Goal: Task Accomplishment & Management: Manage account settings

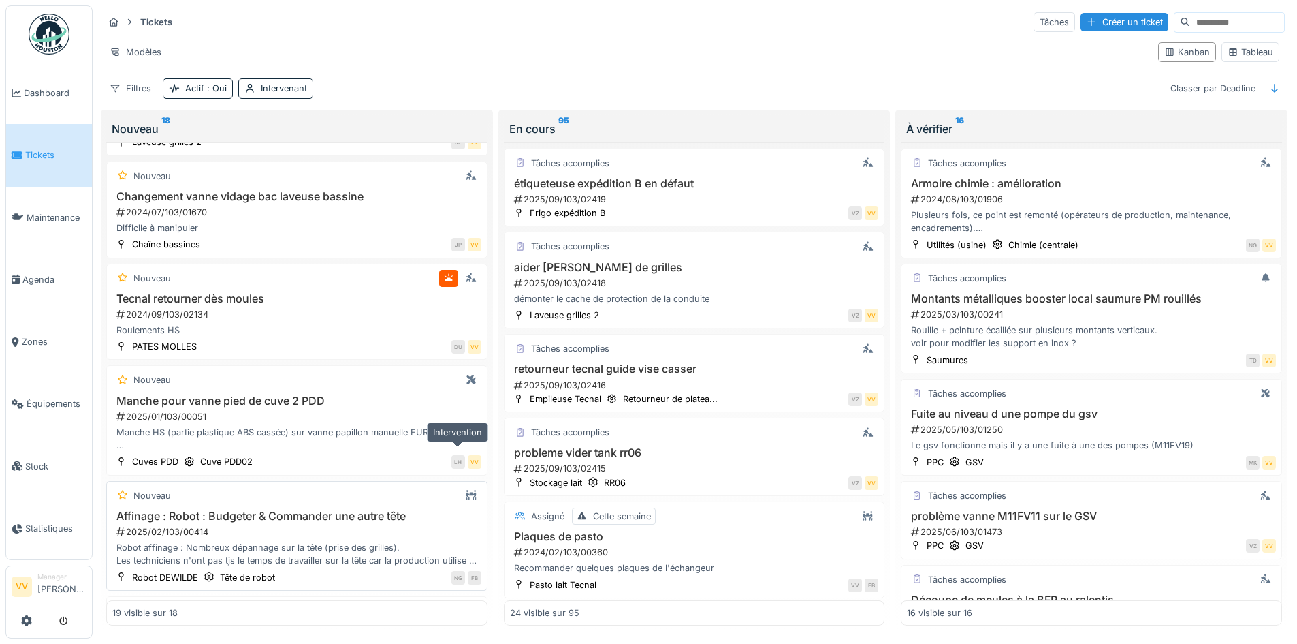
scroll to position [341, 0]
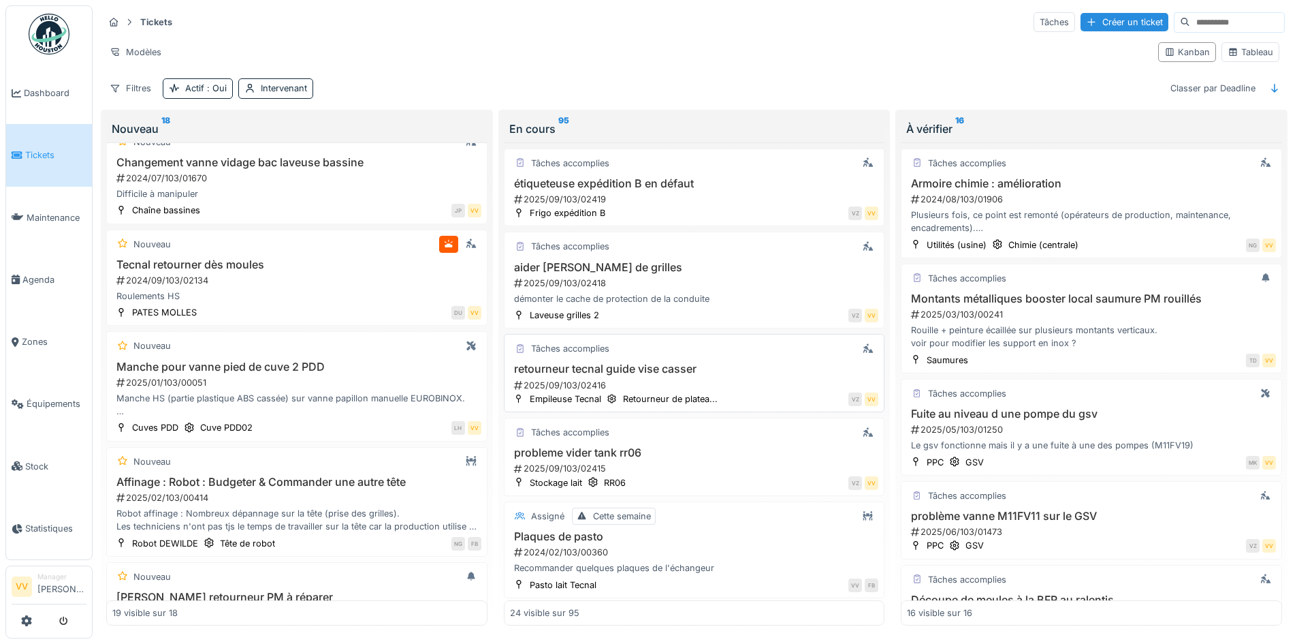
click at [718, 369] on h3 "retourneur tecnal guide vise casser" at bounding box center [694, 368] width 369 height 13
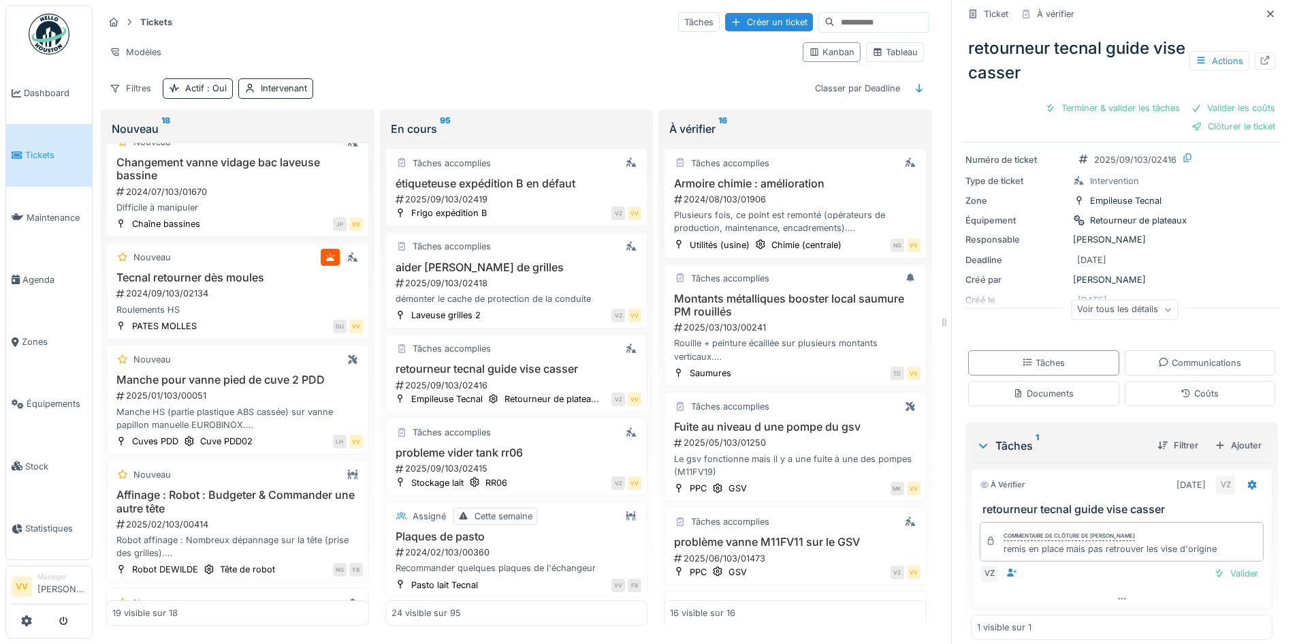
scroll to position [40, 0]
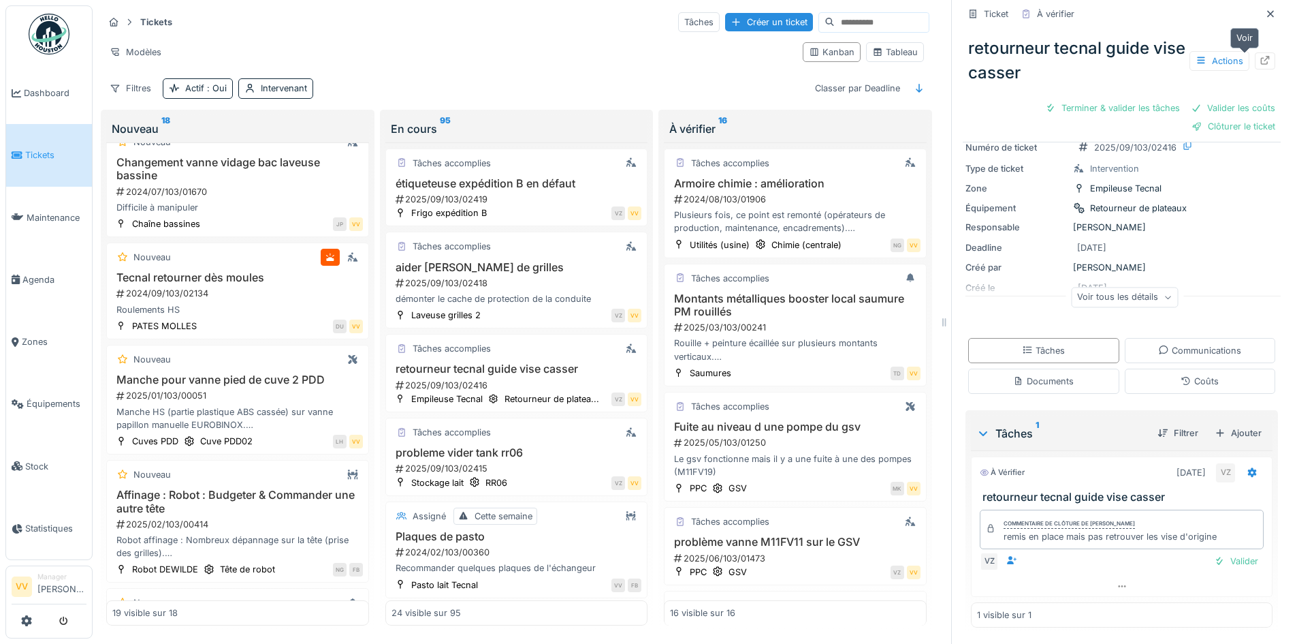
click at [1261, 59] on icon at bounding box center [1265, 60] width 9 height 9
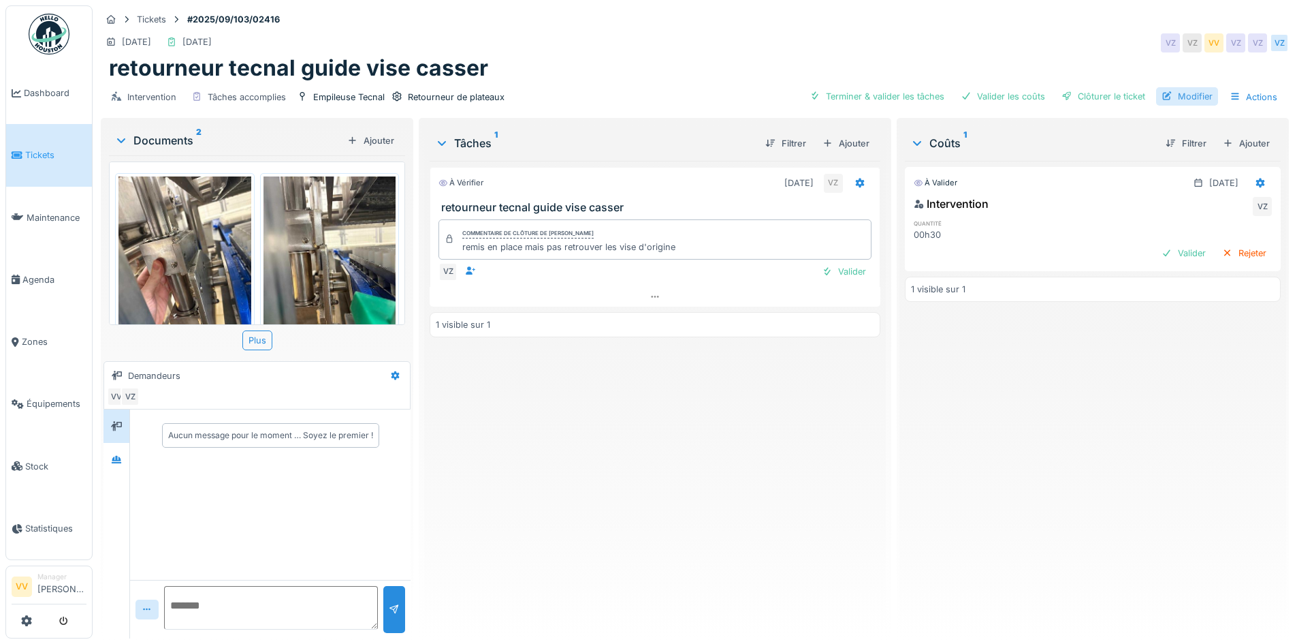
click at [1186, 98] on div "Modifier" at bounding box center [1187, 96] width 62 height 18
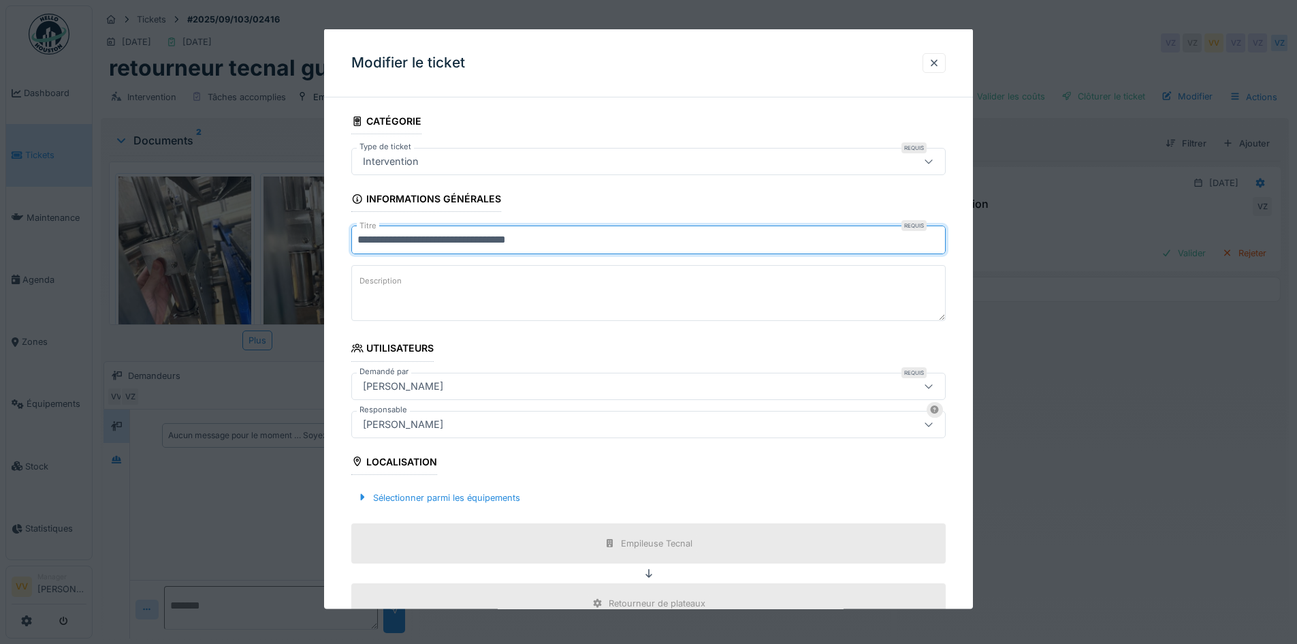
click at [367, 239] on input "**********" at bounding box center [648, 239] width 595 height 29
type input "**********"
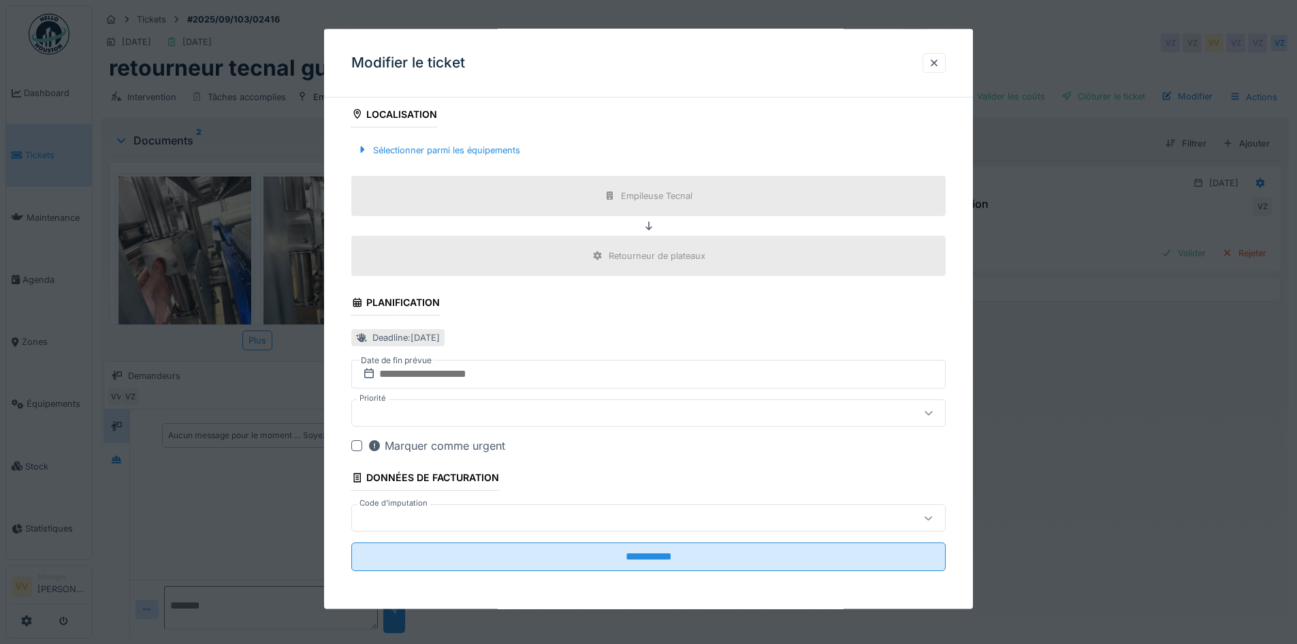
scroll to position [10, 0]
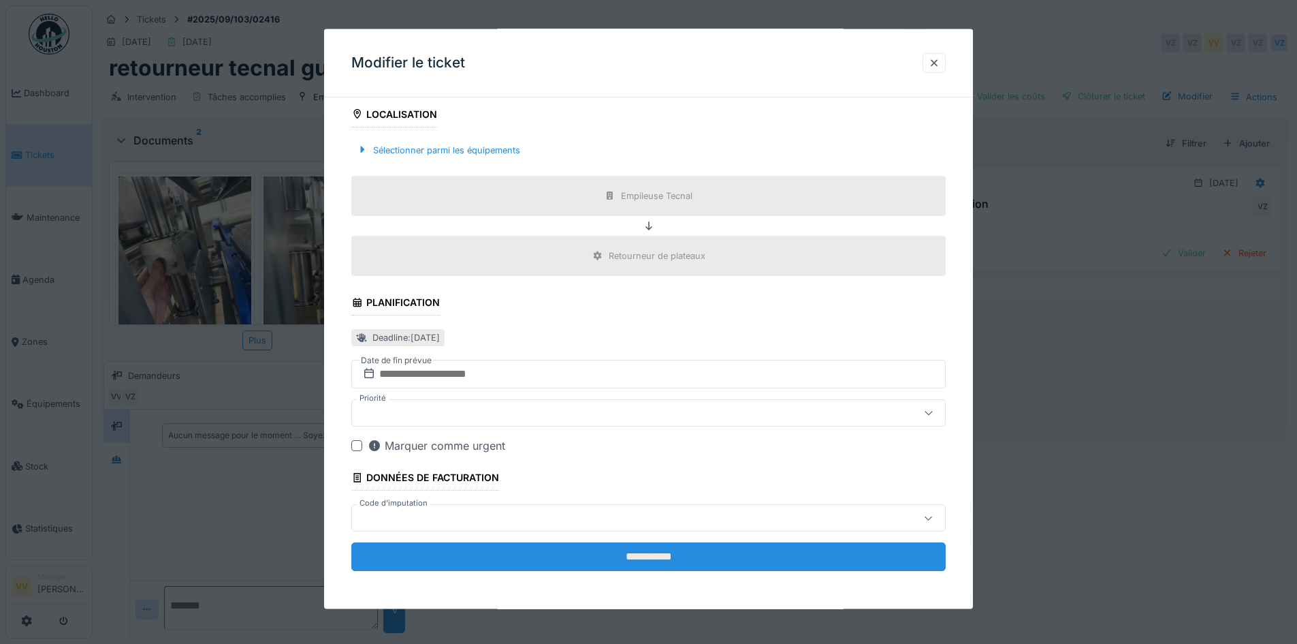
type textarea "**********"
click at [723, 567] on input "**********" at bounding box center [648, 556] width 595 height 29
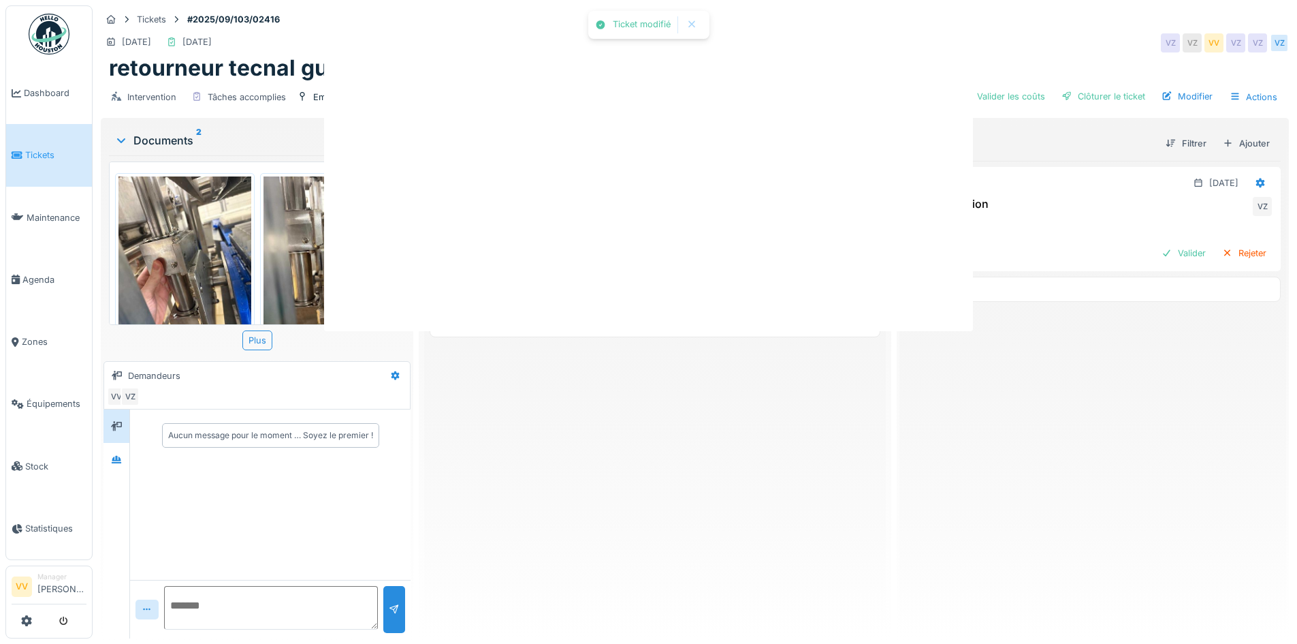
scroll to position [0, 0]
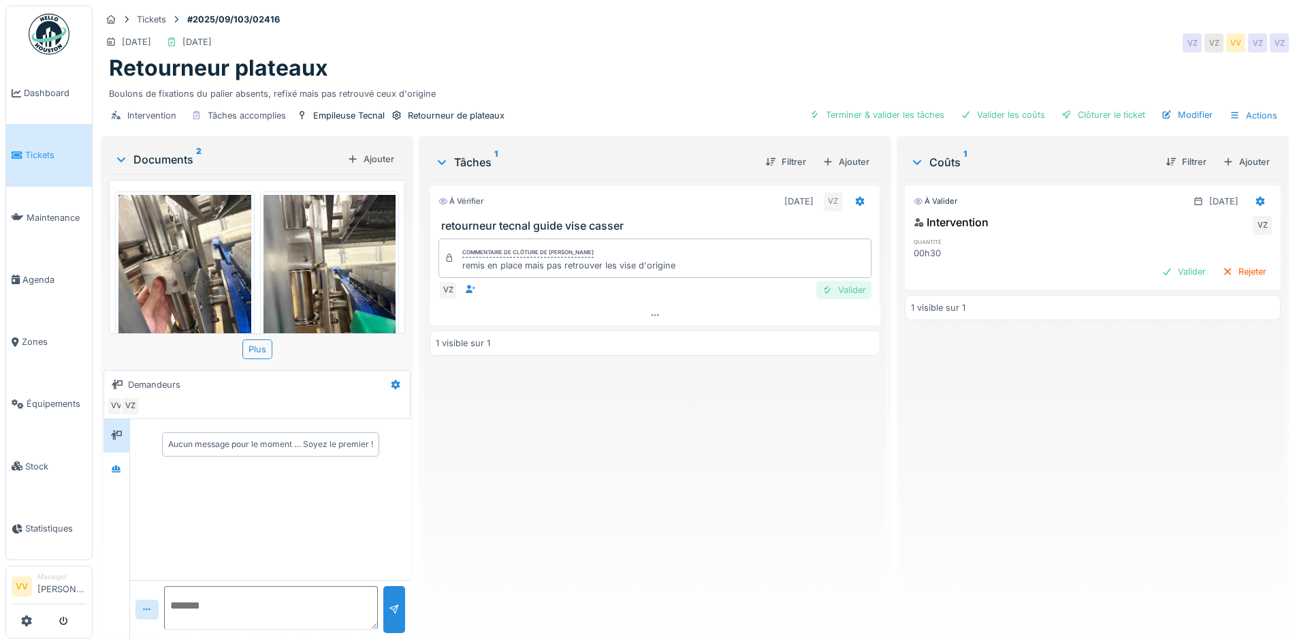
click at [841, 281] on div "Valider" at bounding box center [844, 290] width 55 height 18
click at [1167, 264] on div "Valider" at bounding box center [1183, 271] width 55 height 18
click at [1007, 108] on div "Valider les coûts" at bounding box center [1002, 115] width 95 height 18
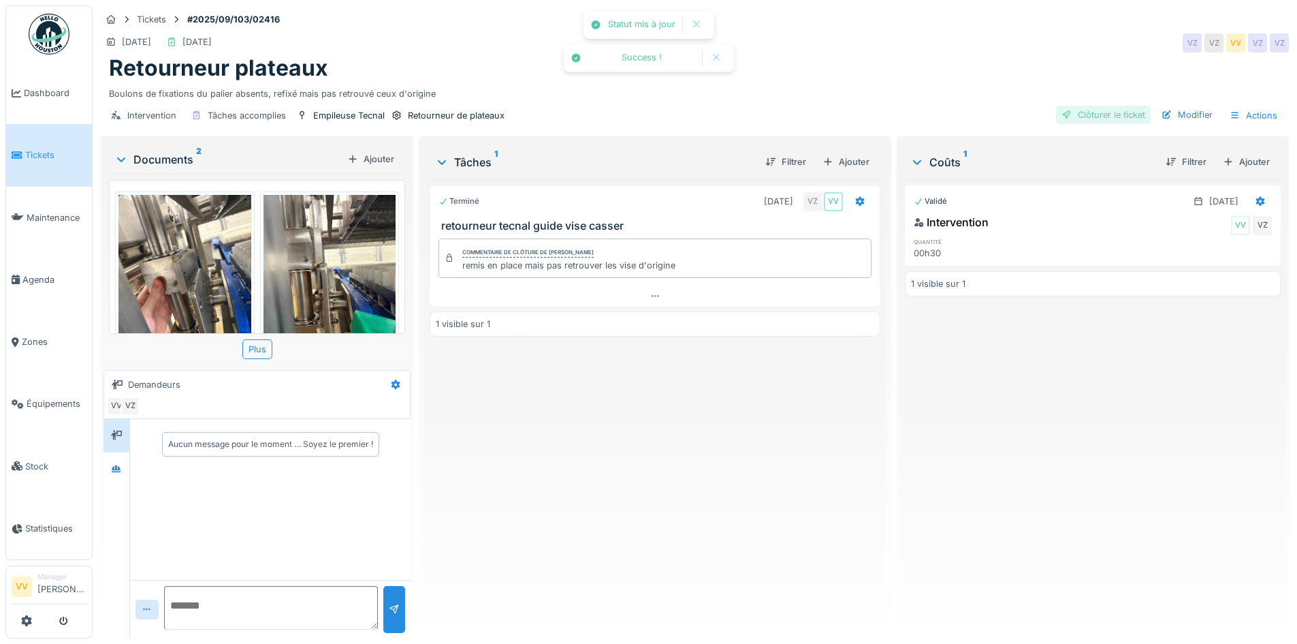
click at [1111, 106] on div "Clôturer le ticket" at bounding box center [1103, 115] width 95 height 18
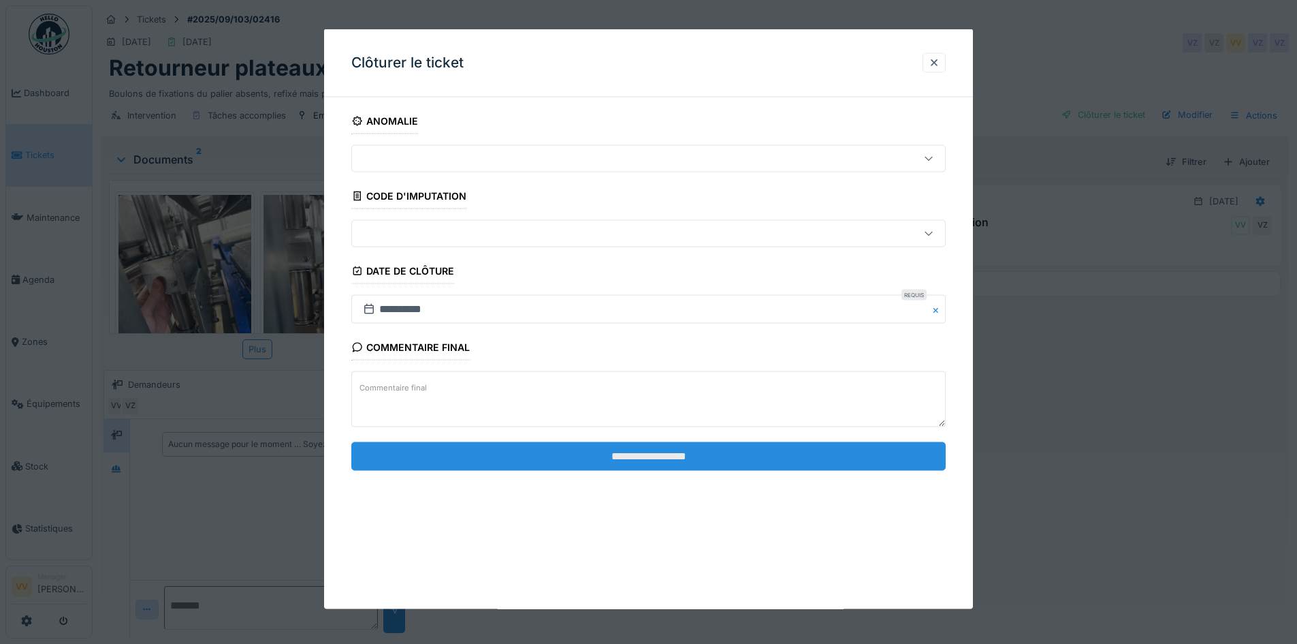
click at [689, 448] on input "**********" at bounding box center [648, 455] width 595 height 29
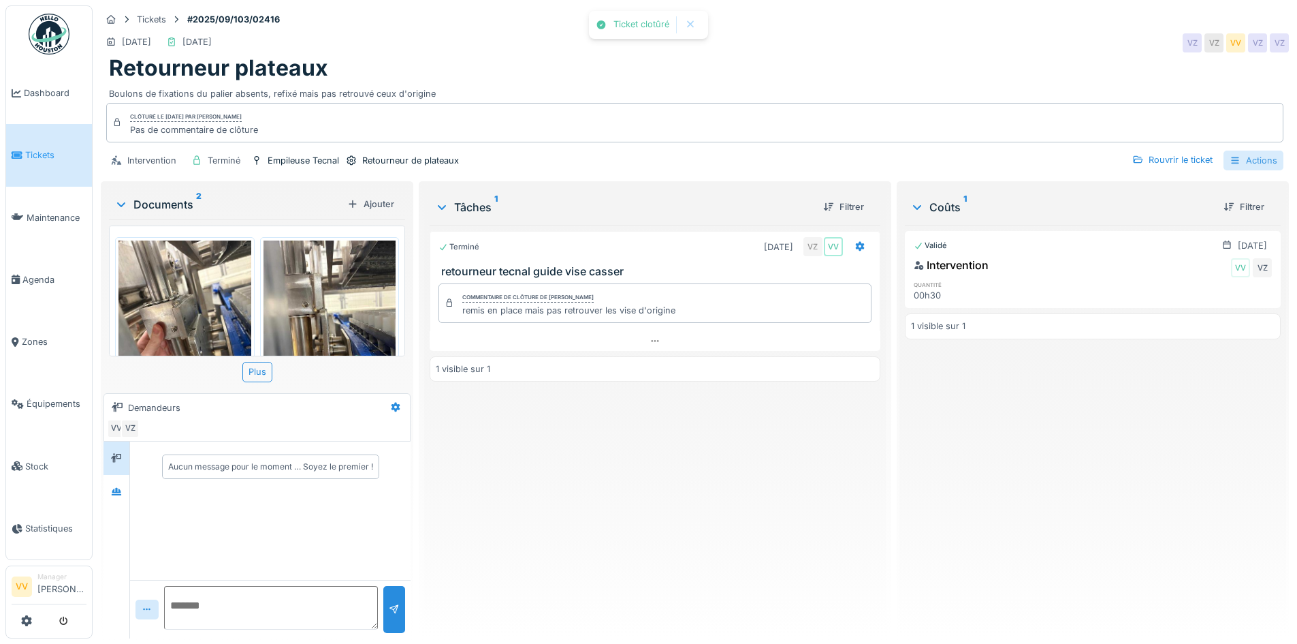
click at [1240, 151] on div "Actions" at bounding box center [1254, 161] width 60 height 20
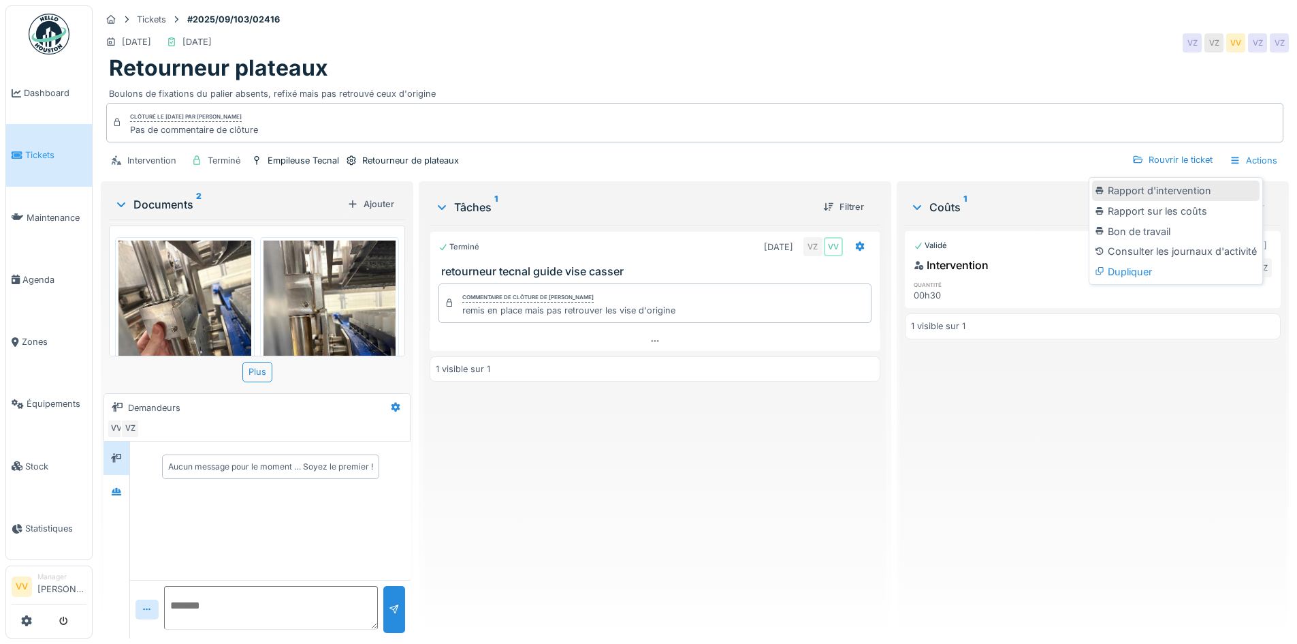
click at [1215, 184] on div "Rapport d'intervention" at bounding box center [1176, 190] width 168 height 20
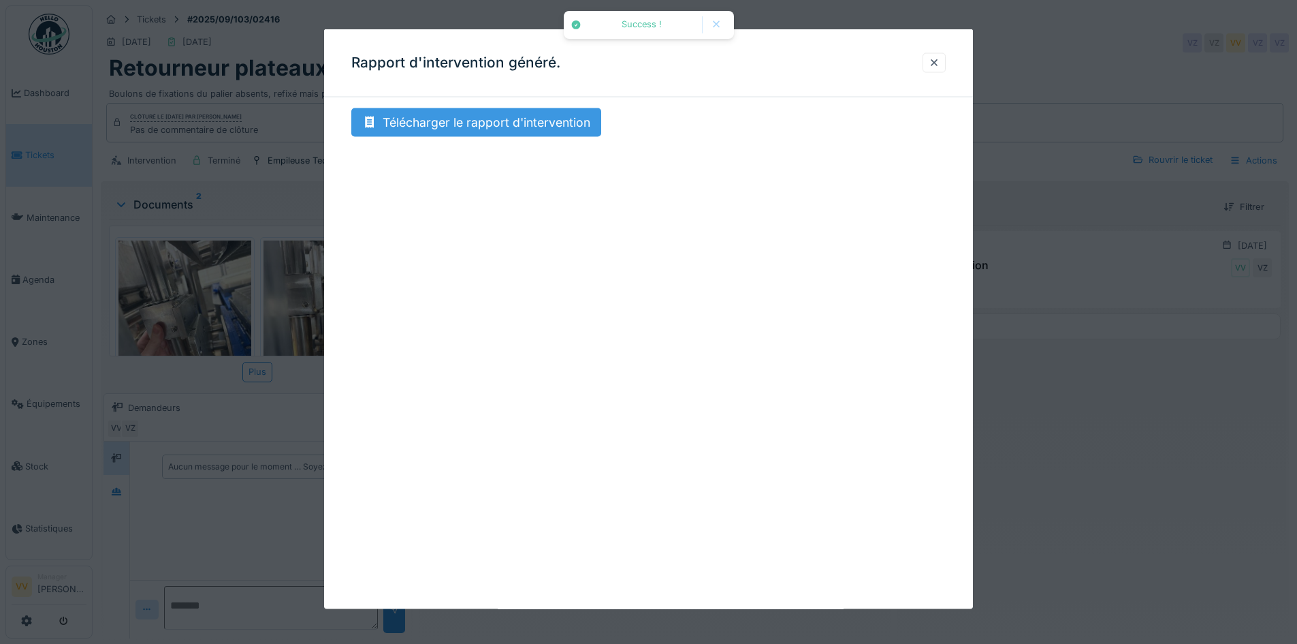
click at [511, 125] on div "Télécharger le rapport d'intervention" at bounding box center [476, 122] width 250 height 29
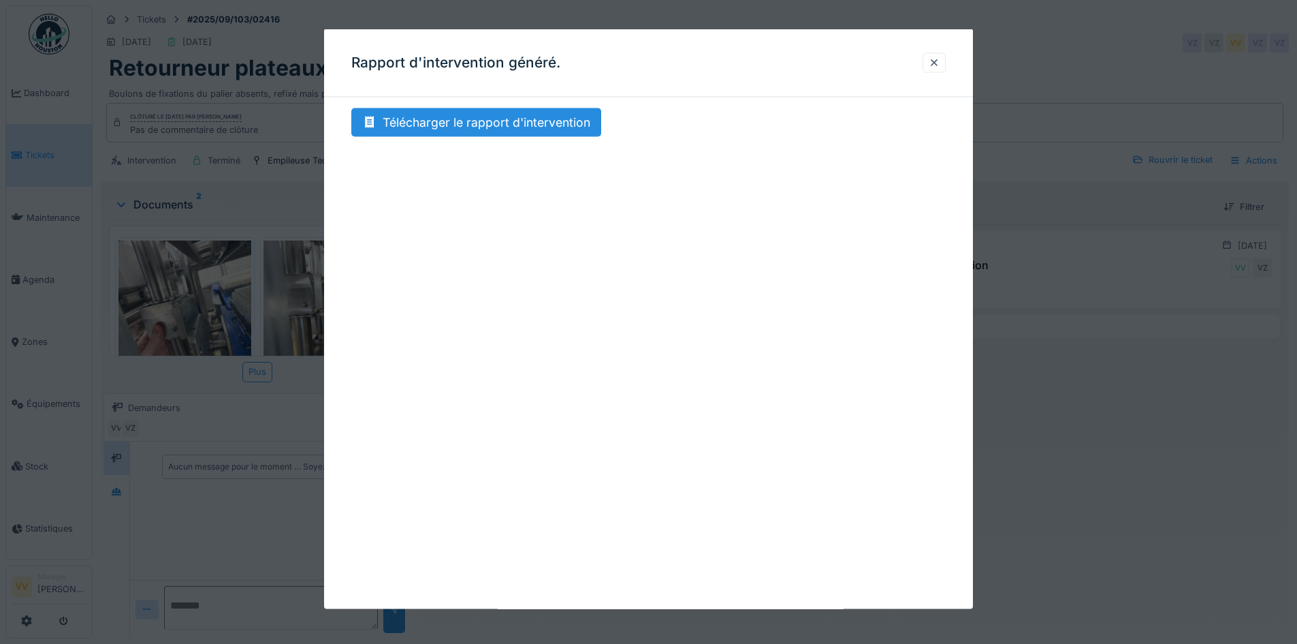
click at [1046, 458] on div at bounding box center [648, 322] width 1297 height 644
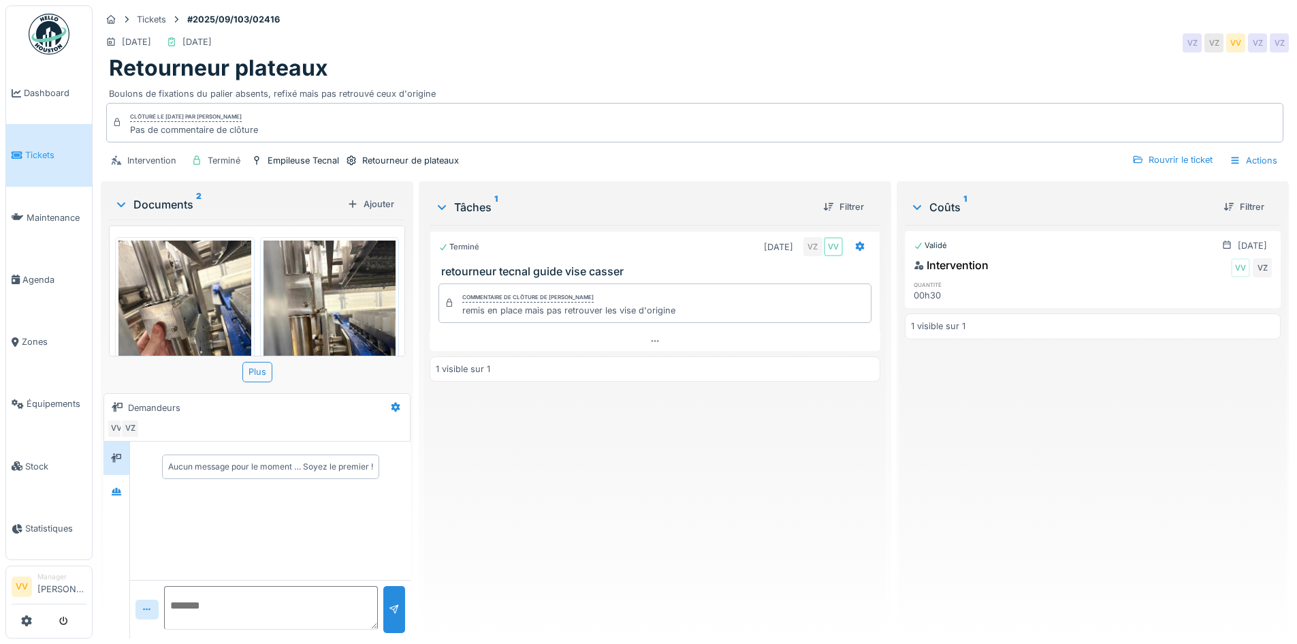
click at [43, 151] on span "Tickets" at bounding box center [55, 154] width 61 height 13
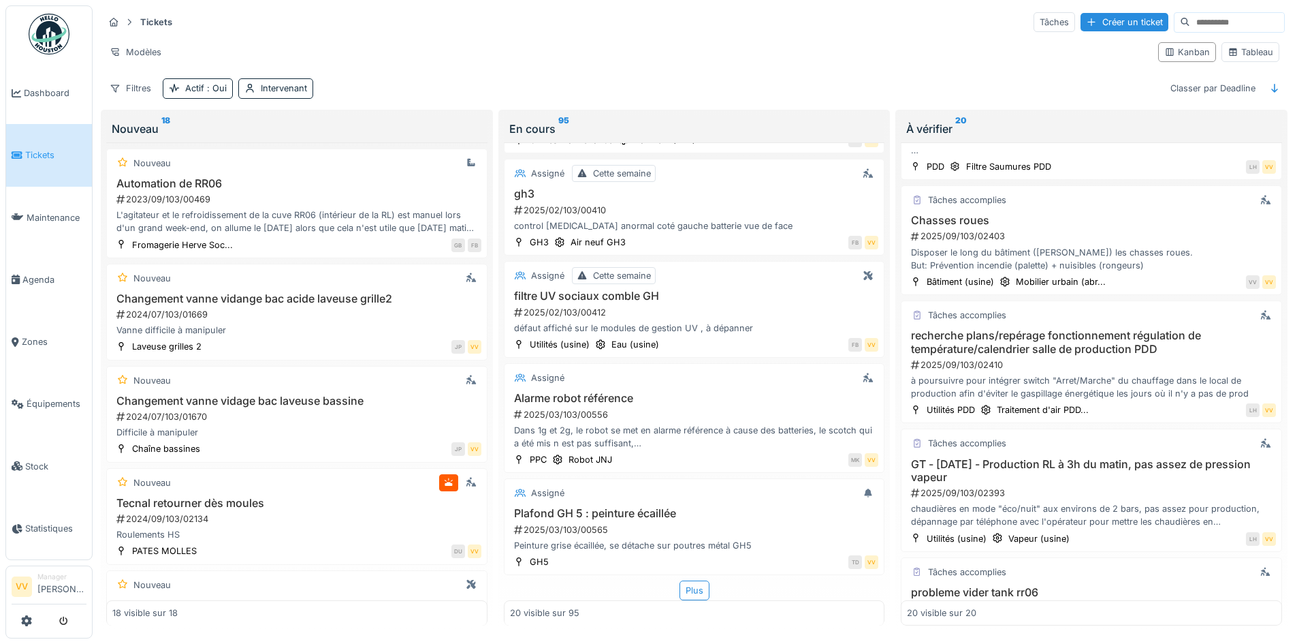
scroll to position [1226, 0]
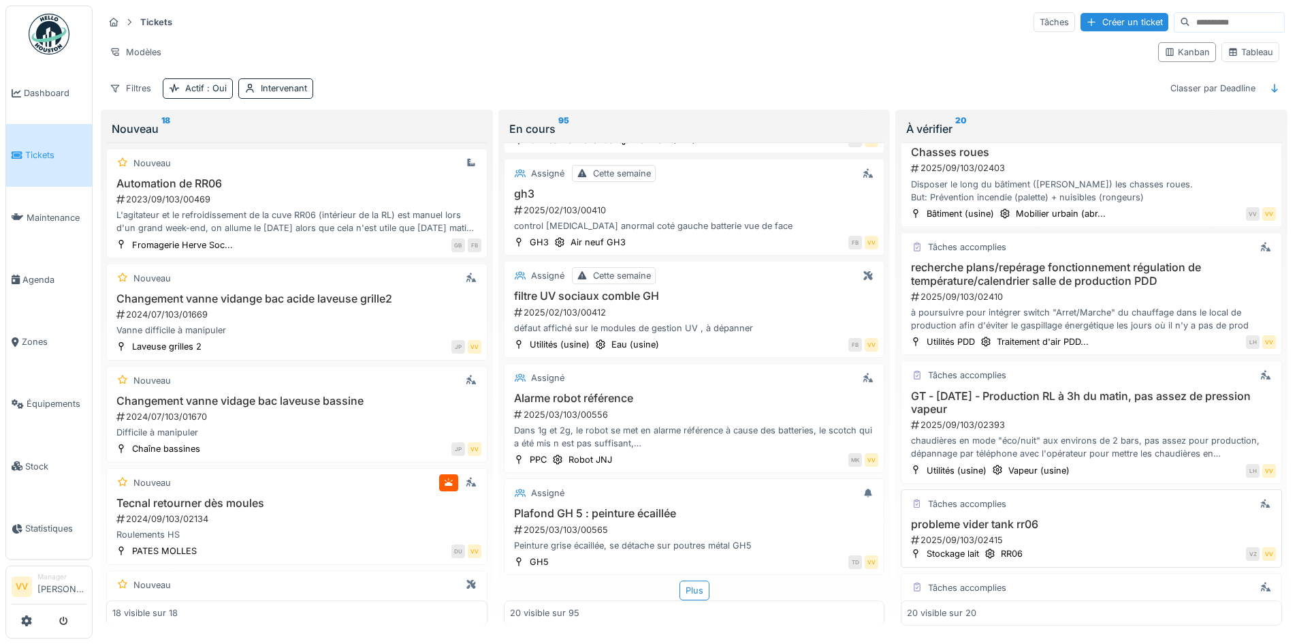
click at [1072, 538] on div "2025/09/103/02415" at bounding box center [1093, 539] width 366 height 13
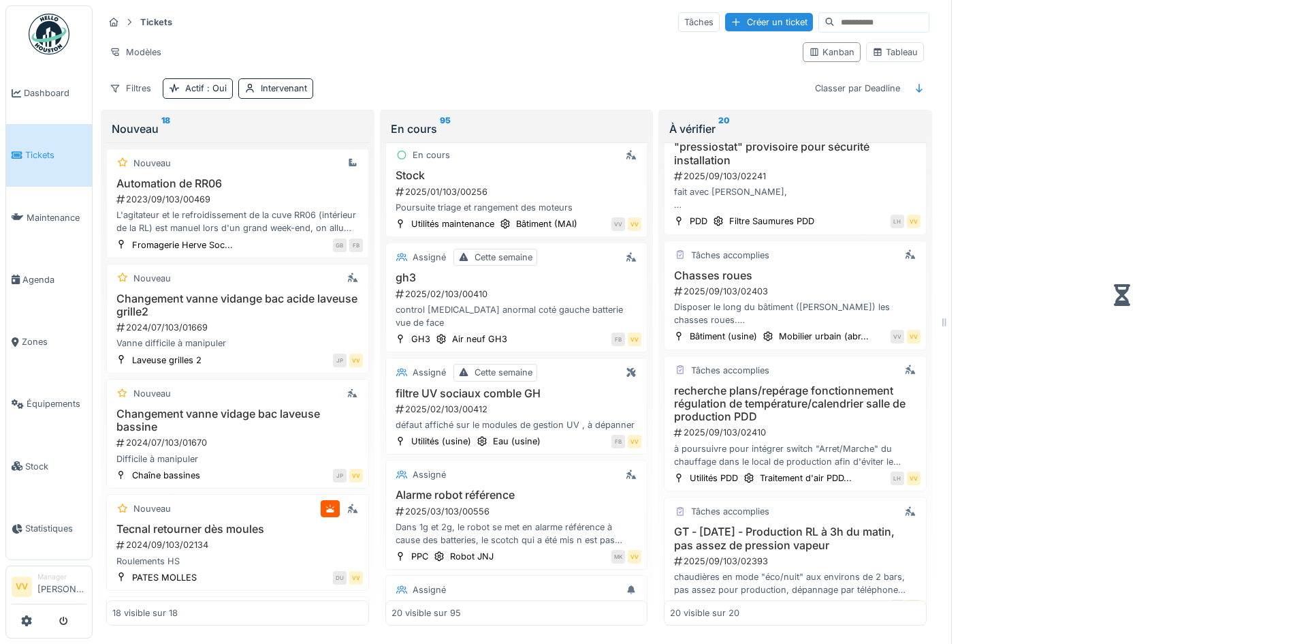
scroll to position [1361, 0]
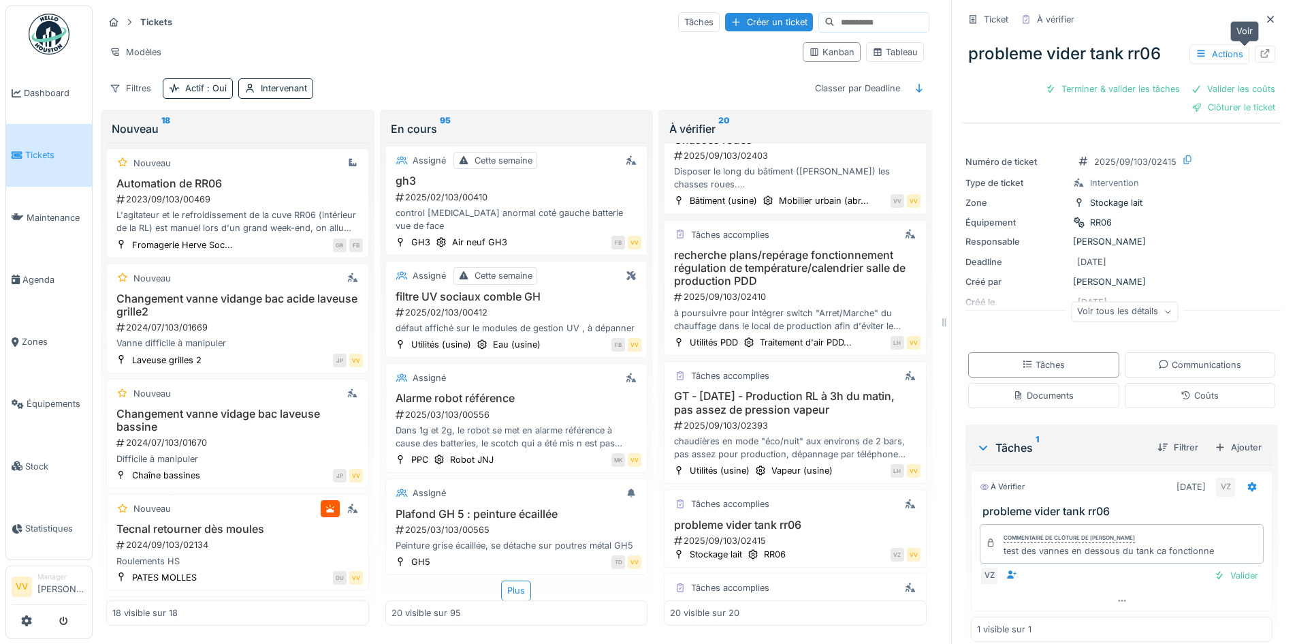
click at [1260, 56] on icon at bounding box center [1265, 53] width 11 height 9
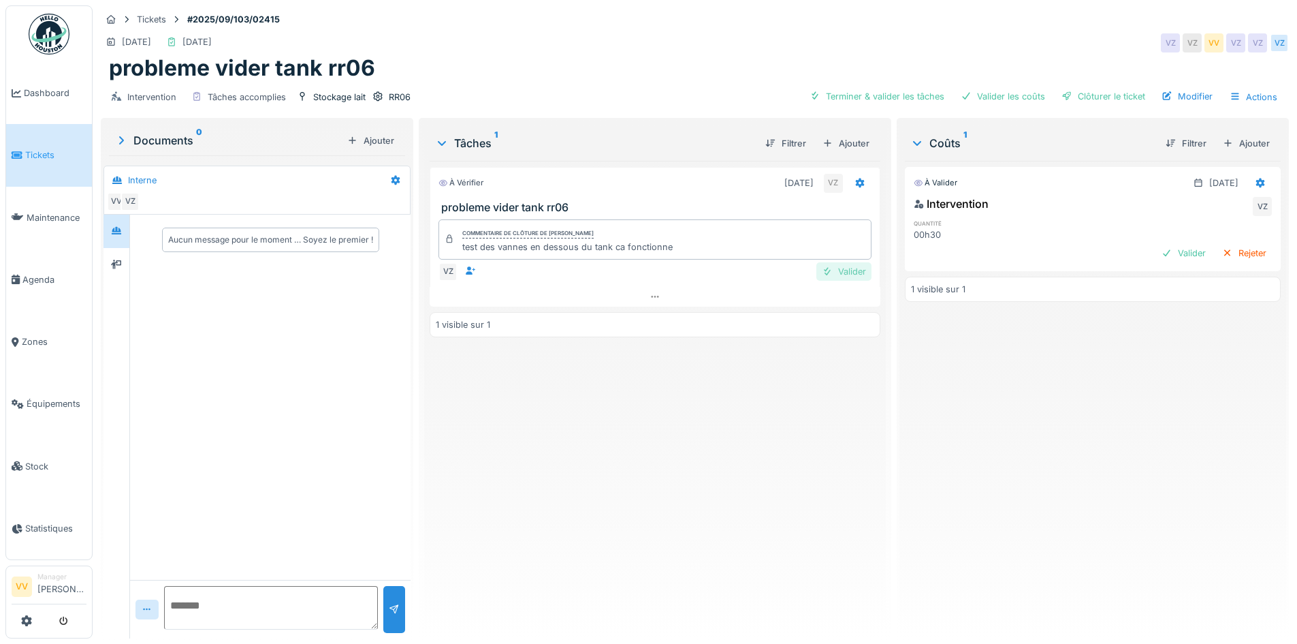
click at [823, 267] on div at bounding box center [827, 271] width 11 height 13
click at [1156, 253] on div "Valider" at bounding box center [1183, 253] width 55 height 18
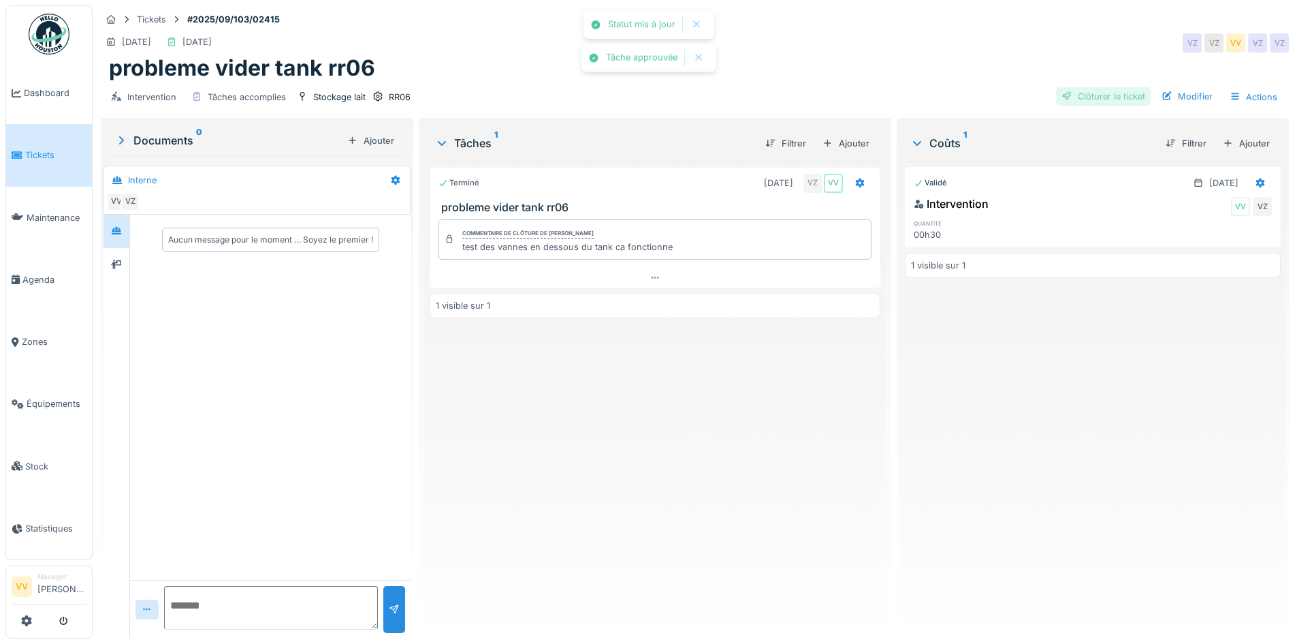
click at [1120, 88] on div "Clôturer le ticket" at bounding box center [1103, 96] width 95 height 18
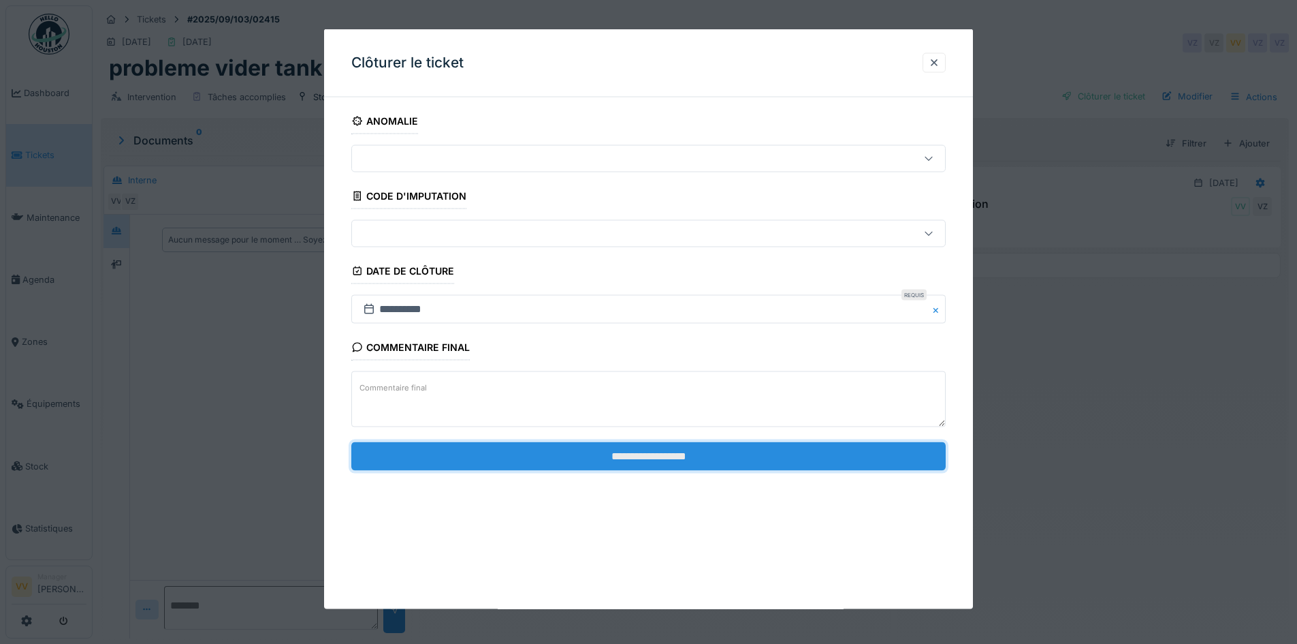
click at [768, 455] on input "**********" at bounding box center [648, 455] width 595 height 29
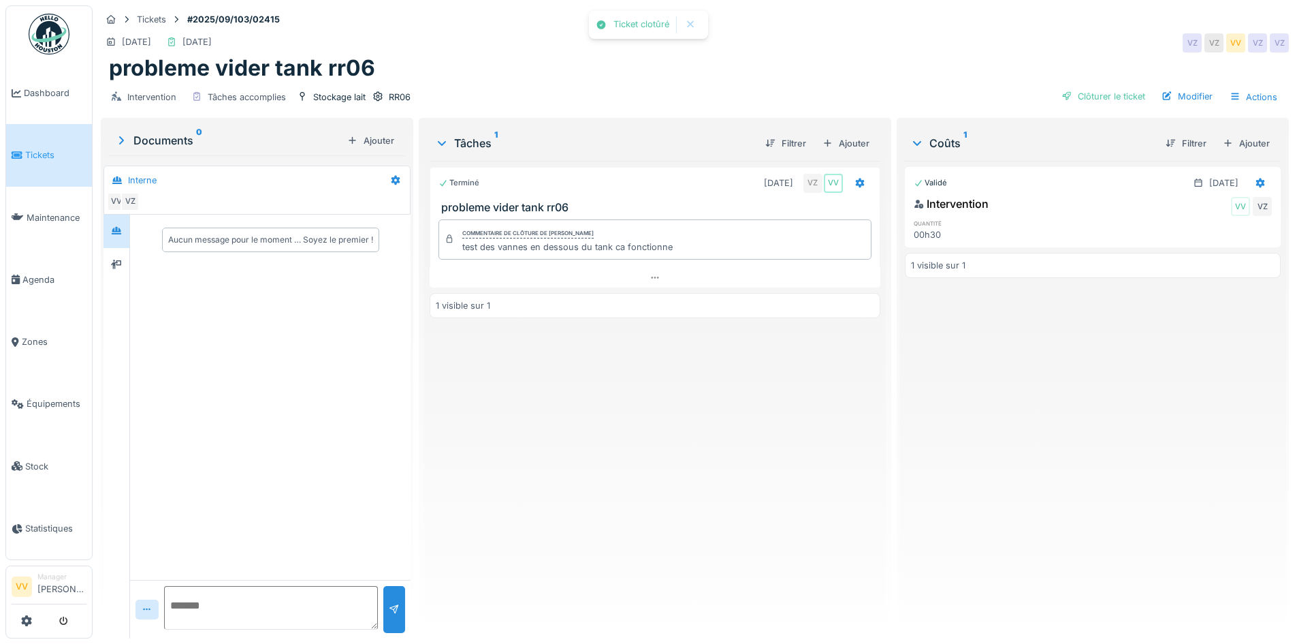
click at [27, 148] on span "Tickets" at bounding box center [55, 154] width 61 height 13
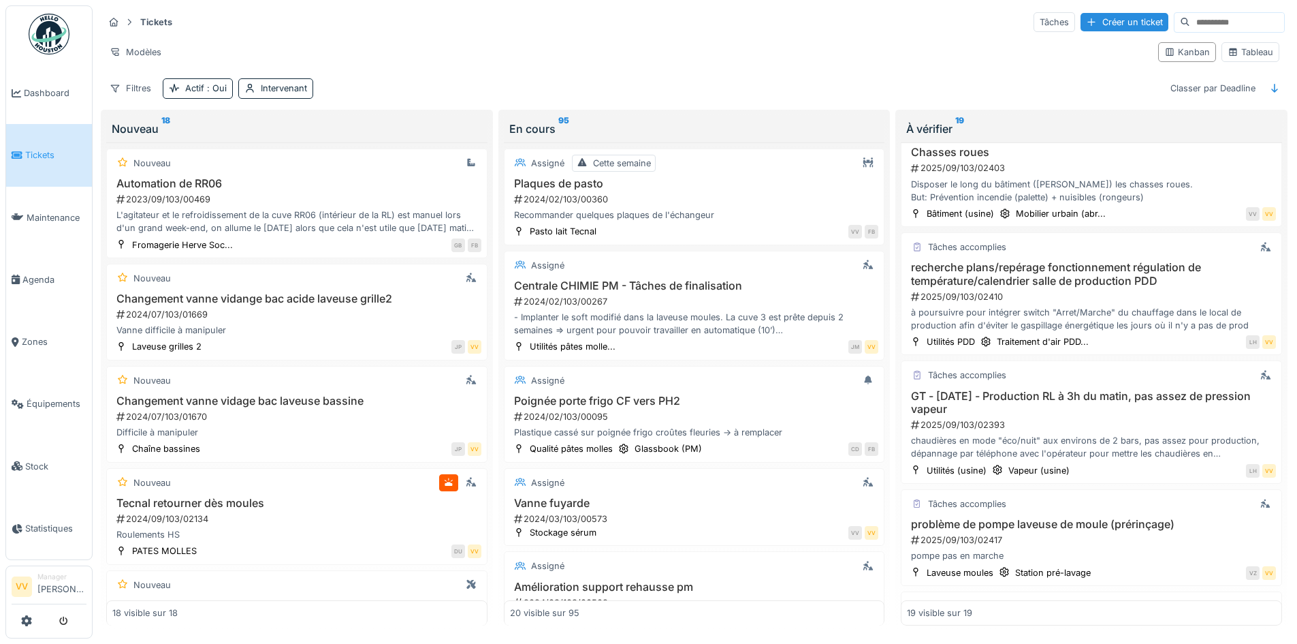
scroll to position [1294, 0]
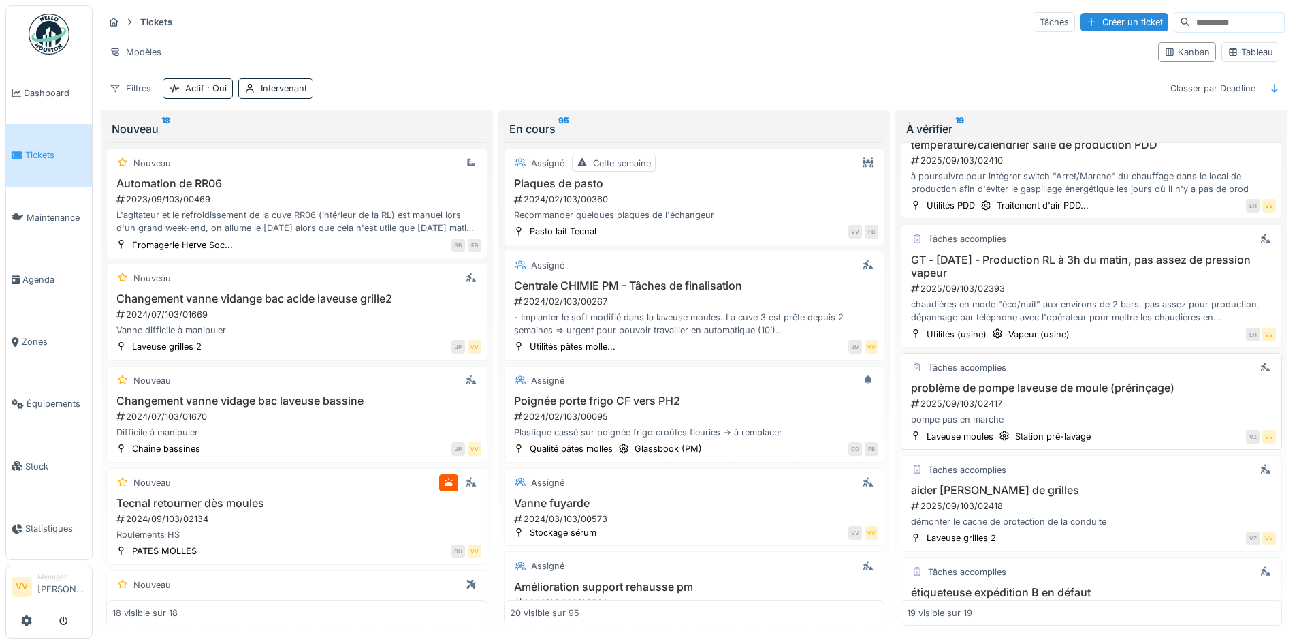
click at [1038, 381] on h3 "problème de pompe laveuse de moule (prérinçage)" at bounding box center [1091, 387] width 369 height 13
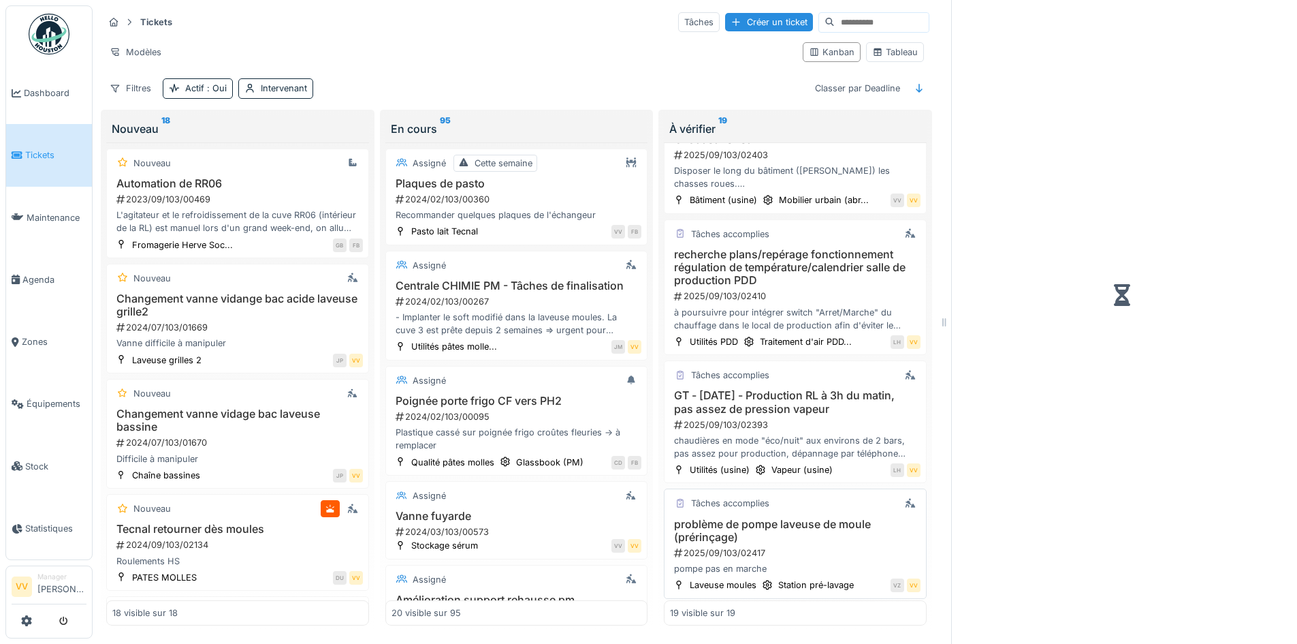
scroll to position [1498, 0]
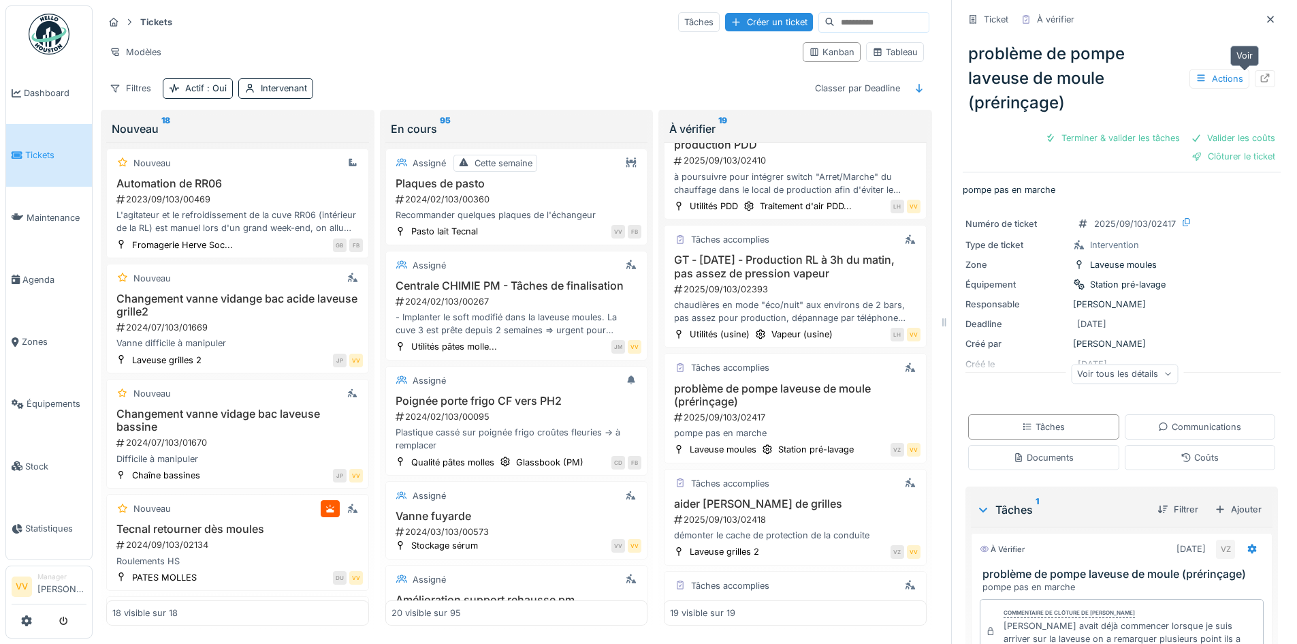
click at [1260, 74] on icon at bounding box center [1265, 78] width 11 height 9
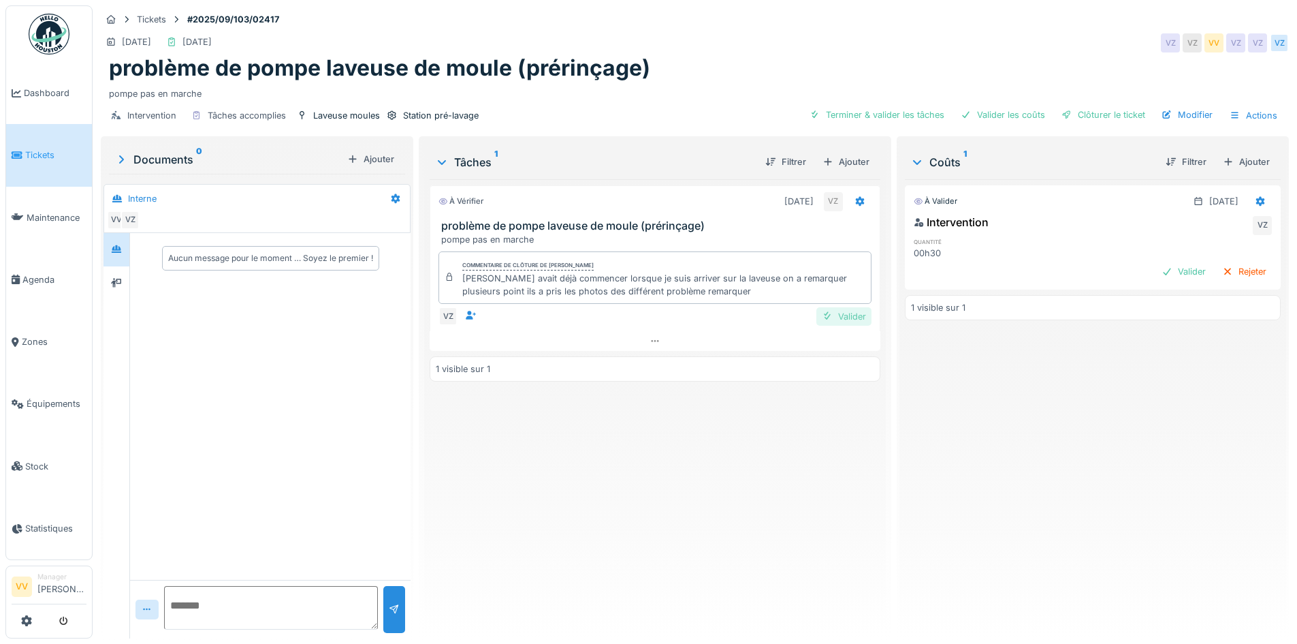
click at [842, 319] on div "Valider" at bounding box center [844, 316] width 55 height 18
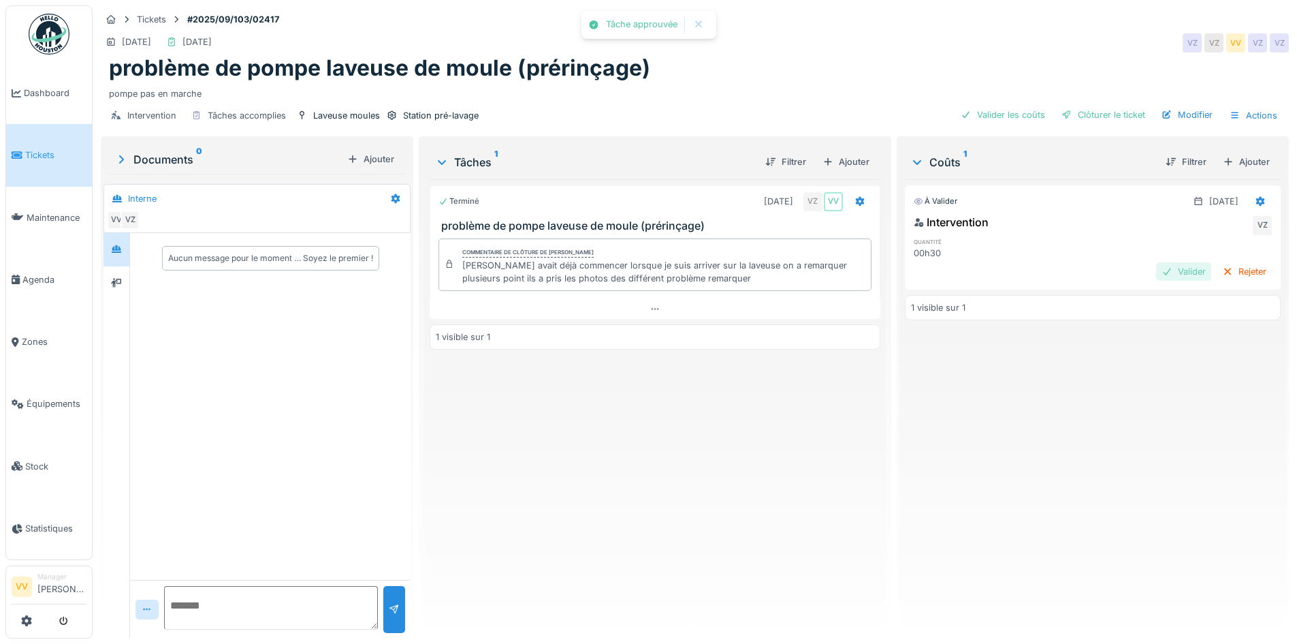
click at [1156, 268] on div "Valider" at bounding box center [1183, 271] width 55 height 18
click at [1100, 120] on div "Clôturer le ticket" at bounding box center [1103, 115] width 95 height 18
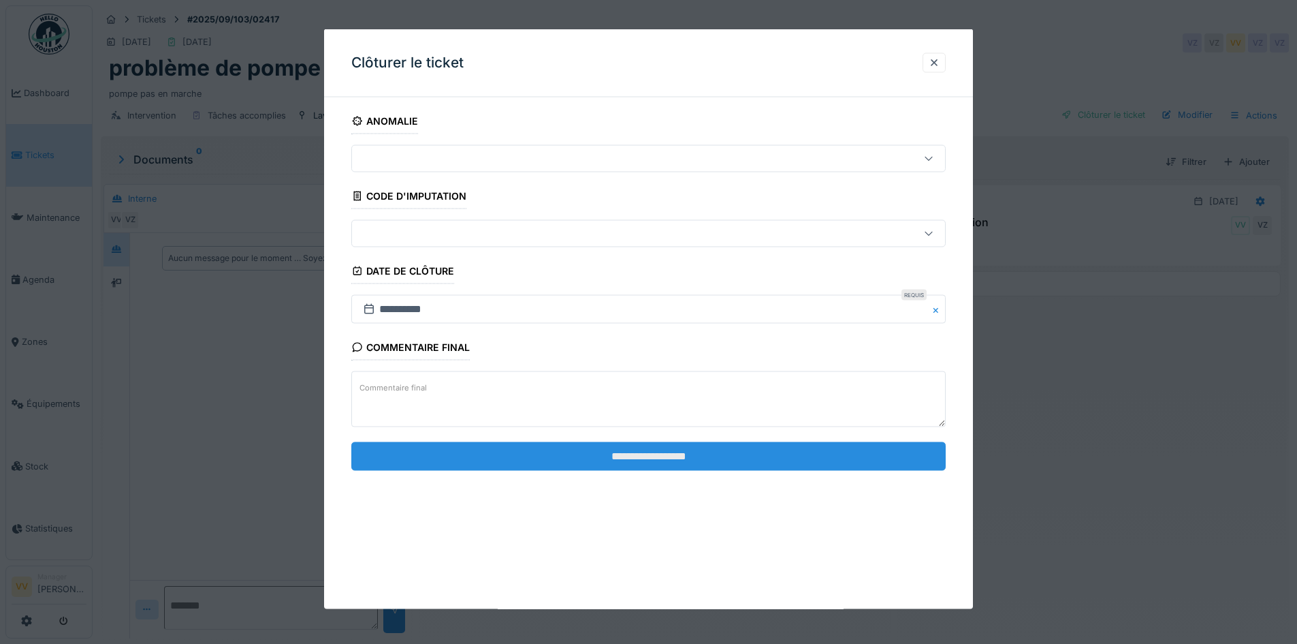
click at [776, 464] on input "**********" at bounding box center [648, 455] width 595 height 29
